Goal: Information Seeking & Learning: Learn about a topic

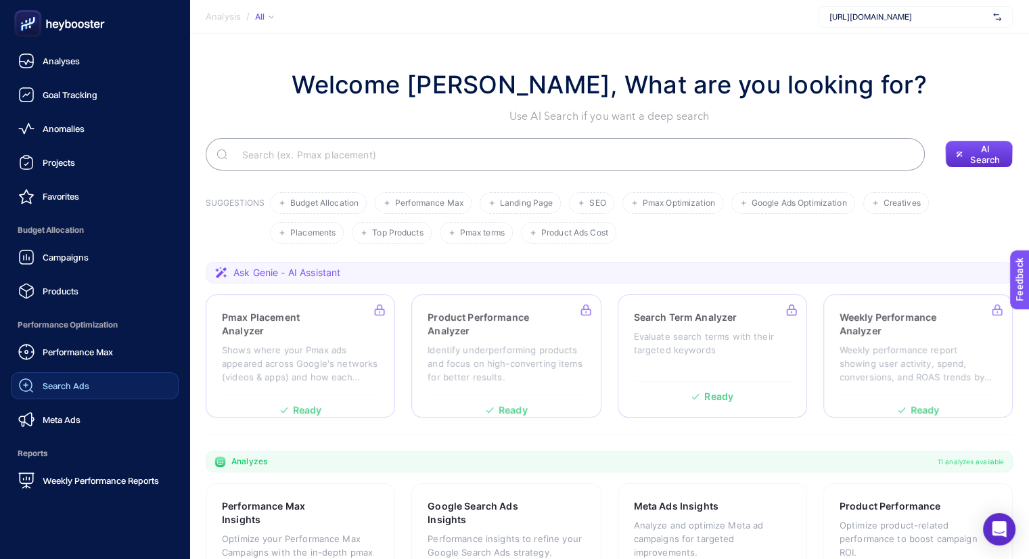
click at [105, 394] on link "Search Ads" at bounding box center [95, 385] width 168 height 27
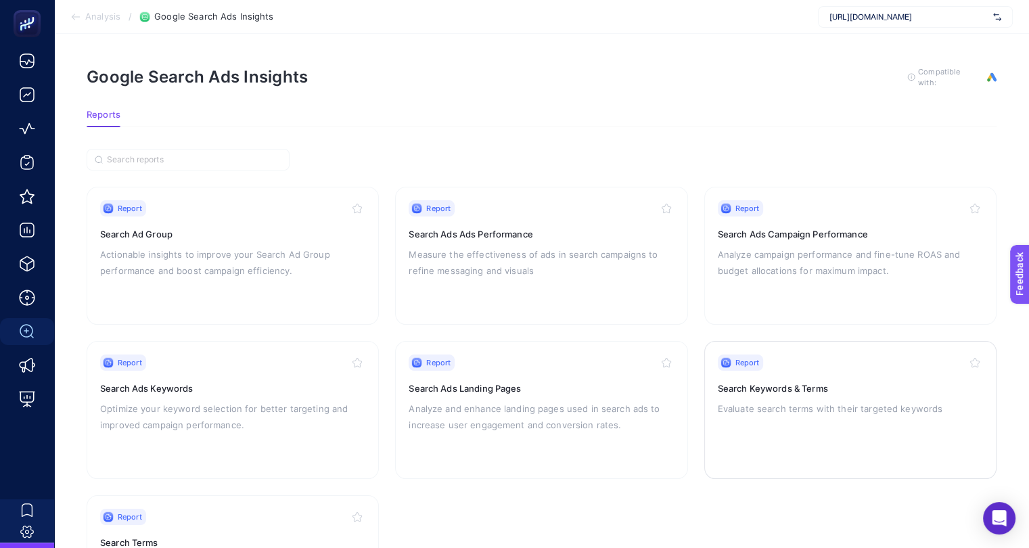
click at [853, 377] on div "Report Search Keywords & Terms Evaluate search terms with their targeted keywor…" at bounding box center [850, 409] width 265 height 111
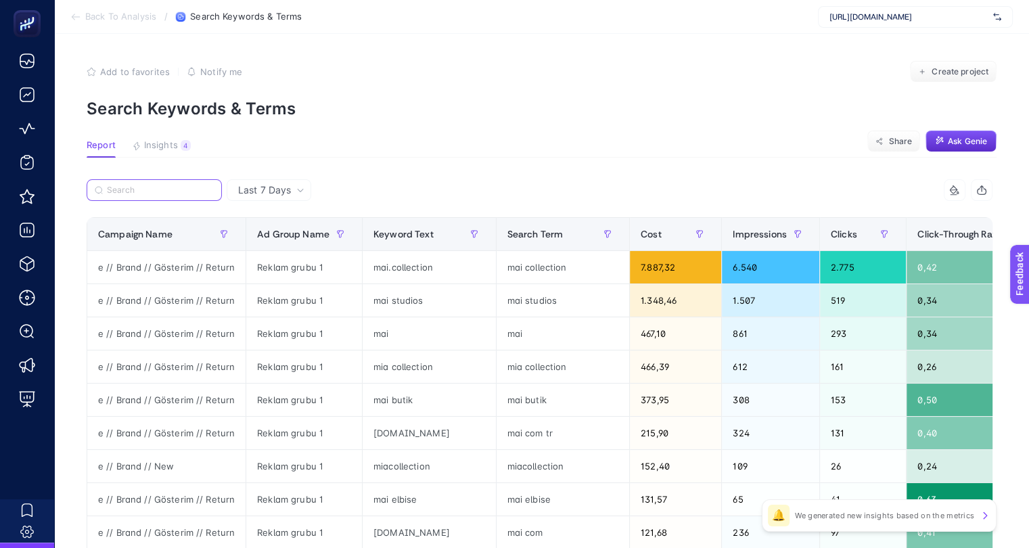
click at [185, 190] on input "Search" at bounding box center [160, 190] width 107 height 10
click at [409, 223] on div "Keyword Text" at bounding box center [429, 234] width 112 height 22
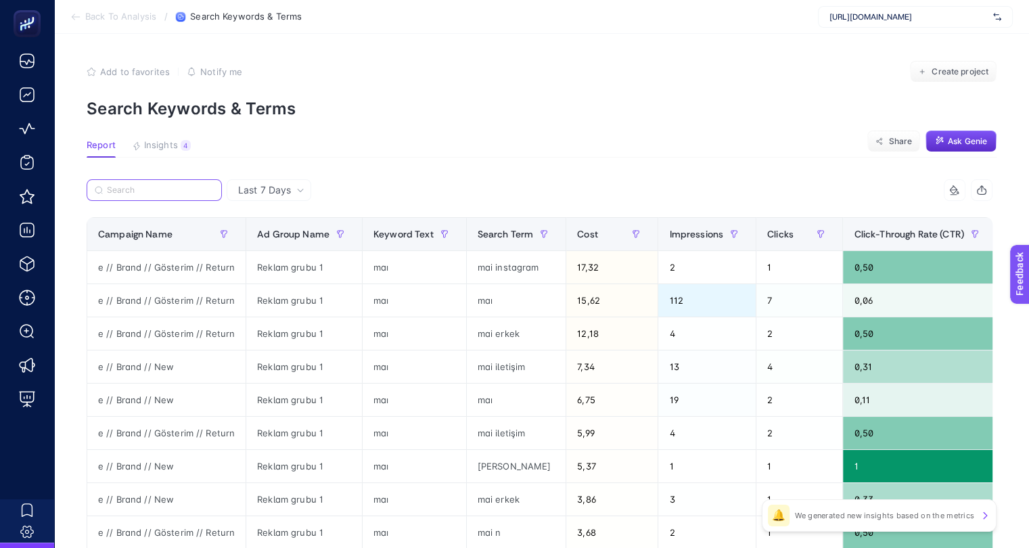
click at [111, 185] on input "Search" at bounding box center [160, 190] width 107 height 10
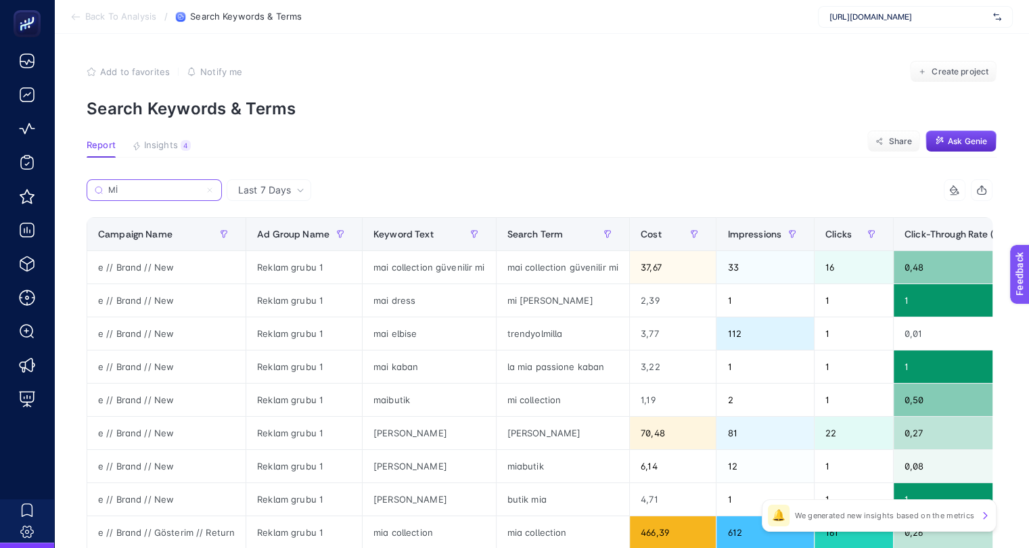
type input "M"
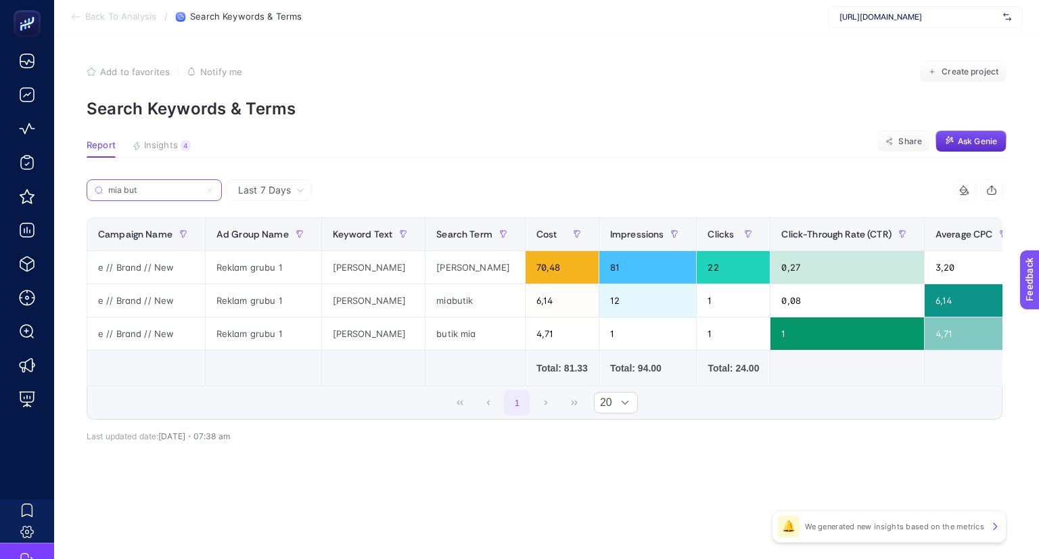
click at [156, 188] on input "mia but" at bounding box center [154, 190] width 92 height 10
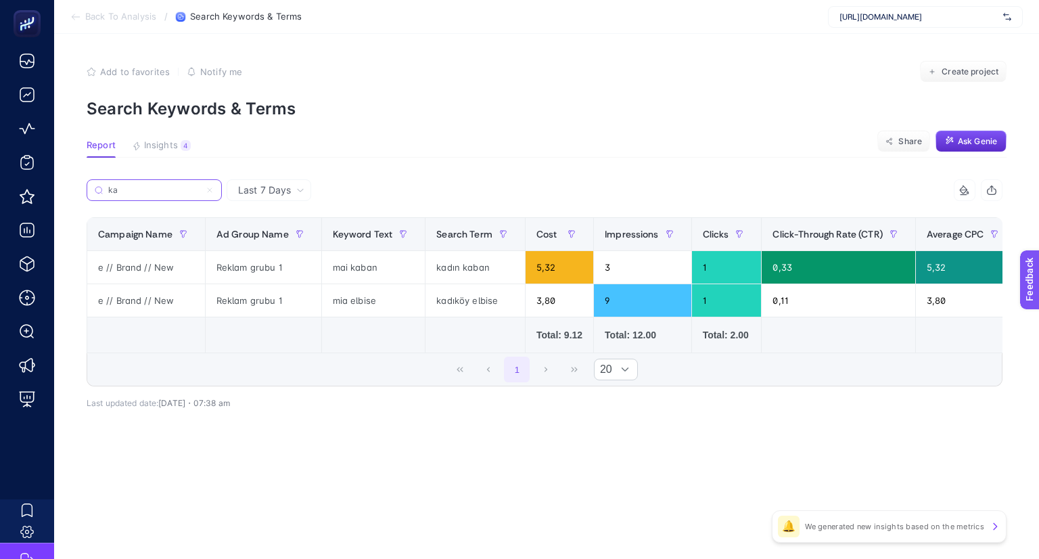
type input "k"
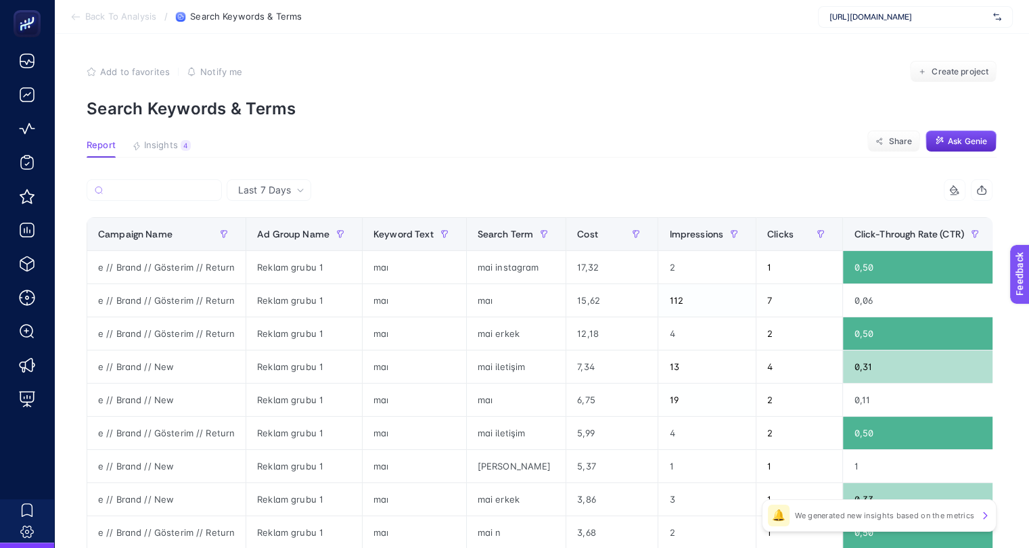
click at [687, 185] on div "9 items selected" at bounding box center [766, 190] width 453 height 22
click at [585, 227] on div "Cost" at bounding box center [612, 234] width 70 height 22
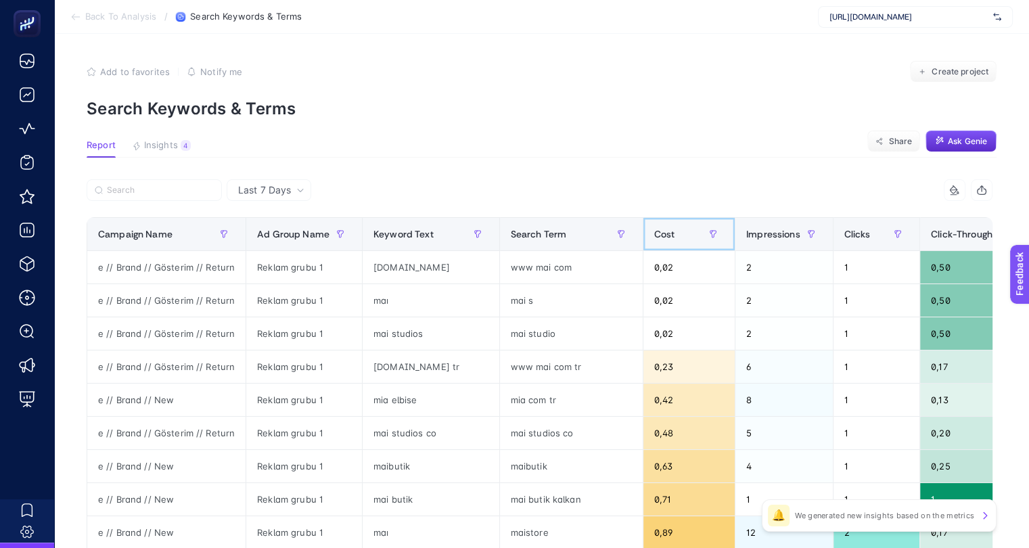
click at [654, 233] on span "Cost" at bounding box center [664, 234] width 21 height 11
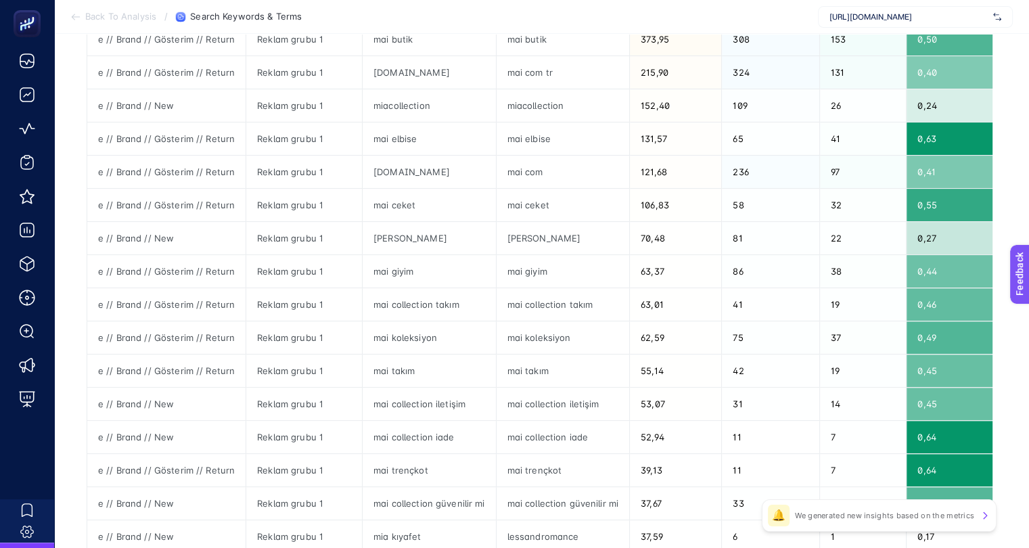
scroll to position [451, 0]
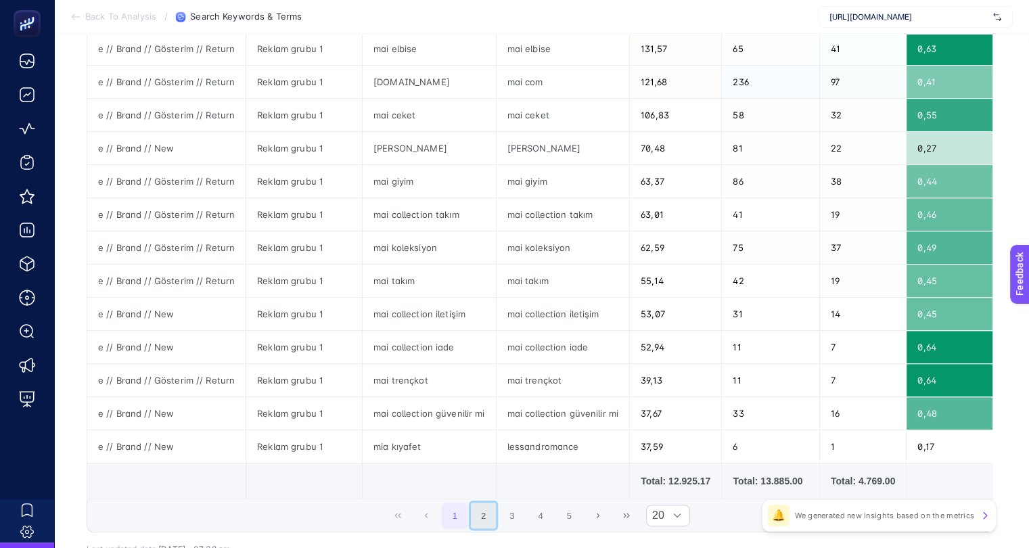
click at [480, 517] on button "2" at bounding box center [484, 516] width 26 height 26
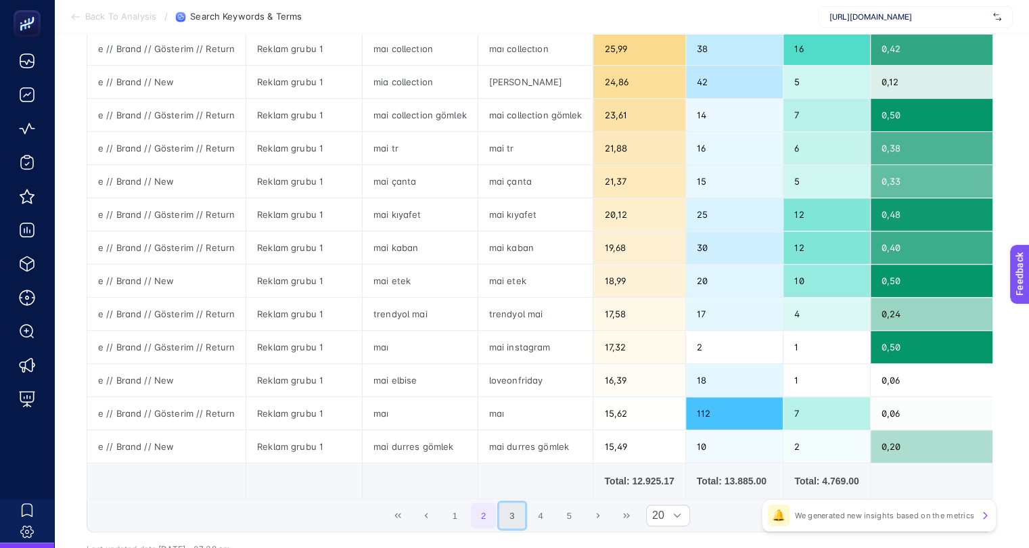
click at [511, 523] on button "3" at bounding box center [512, 516] width 26 height 26
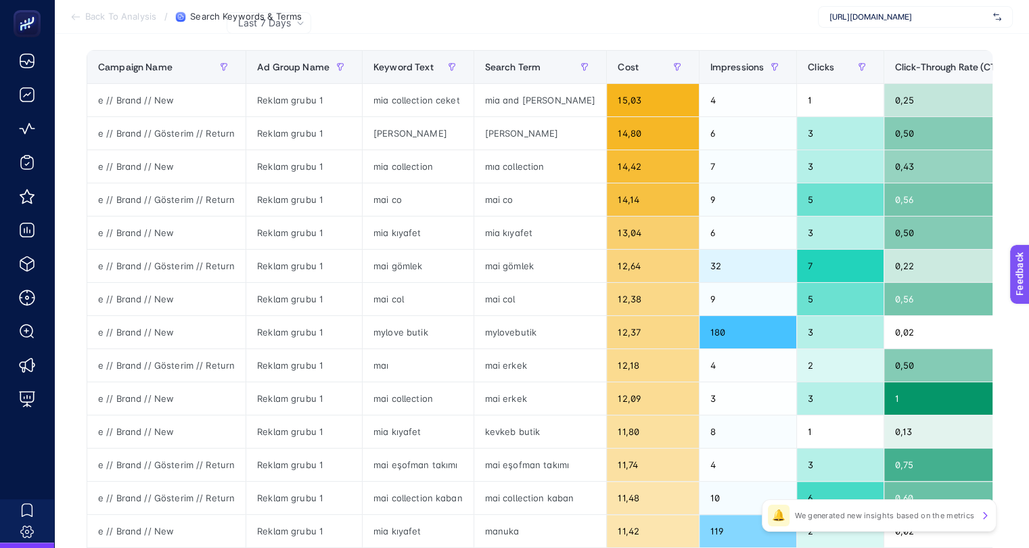
scroll to position [0, 0]
